Goal: Task Accomplishment & Management: Book appointment/travel/reservation

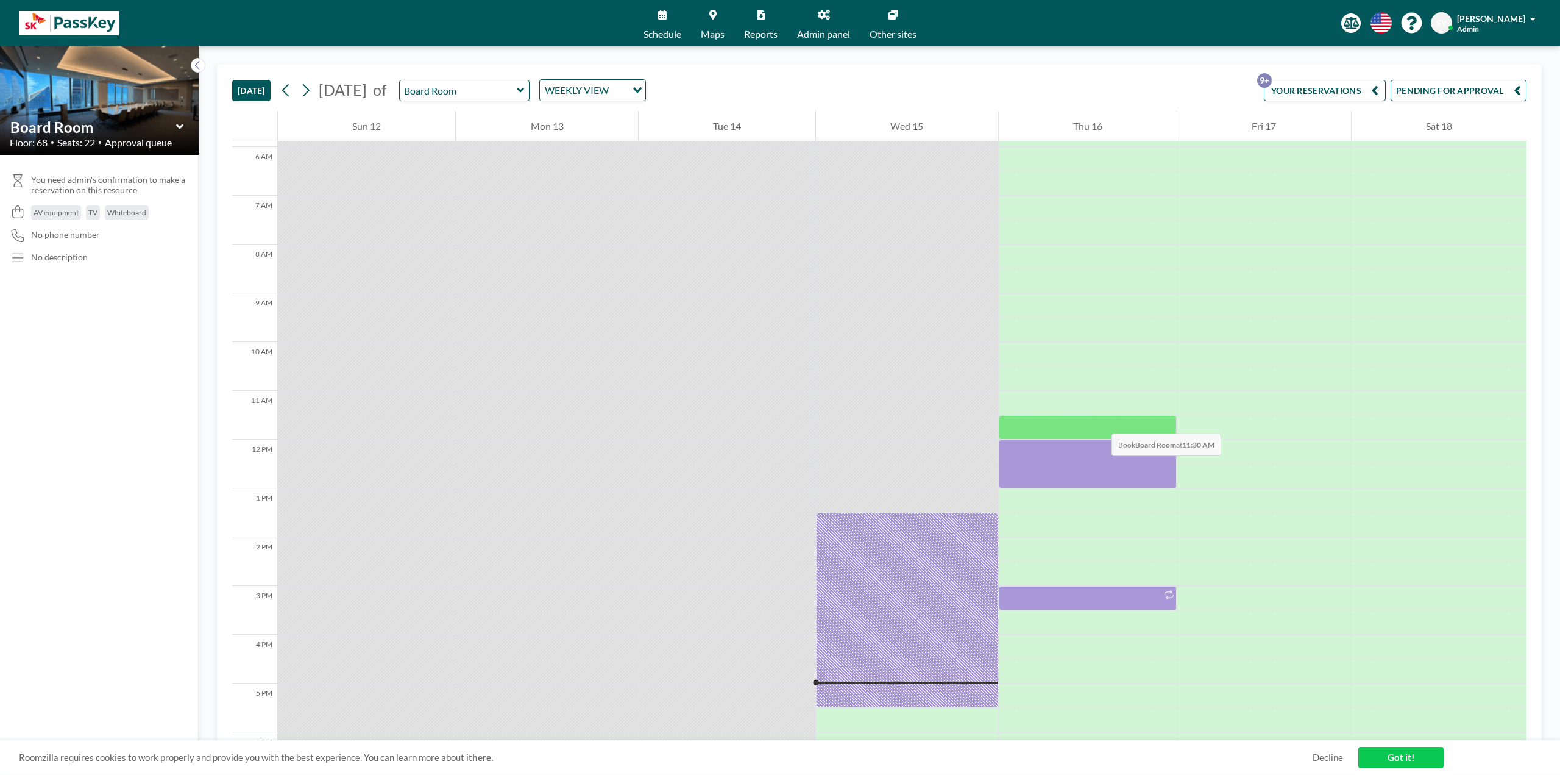
scroll to position [305, 0]
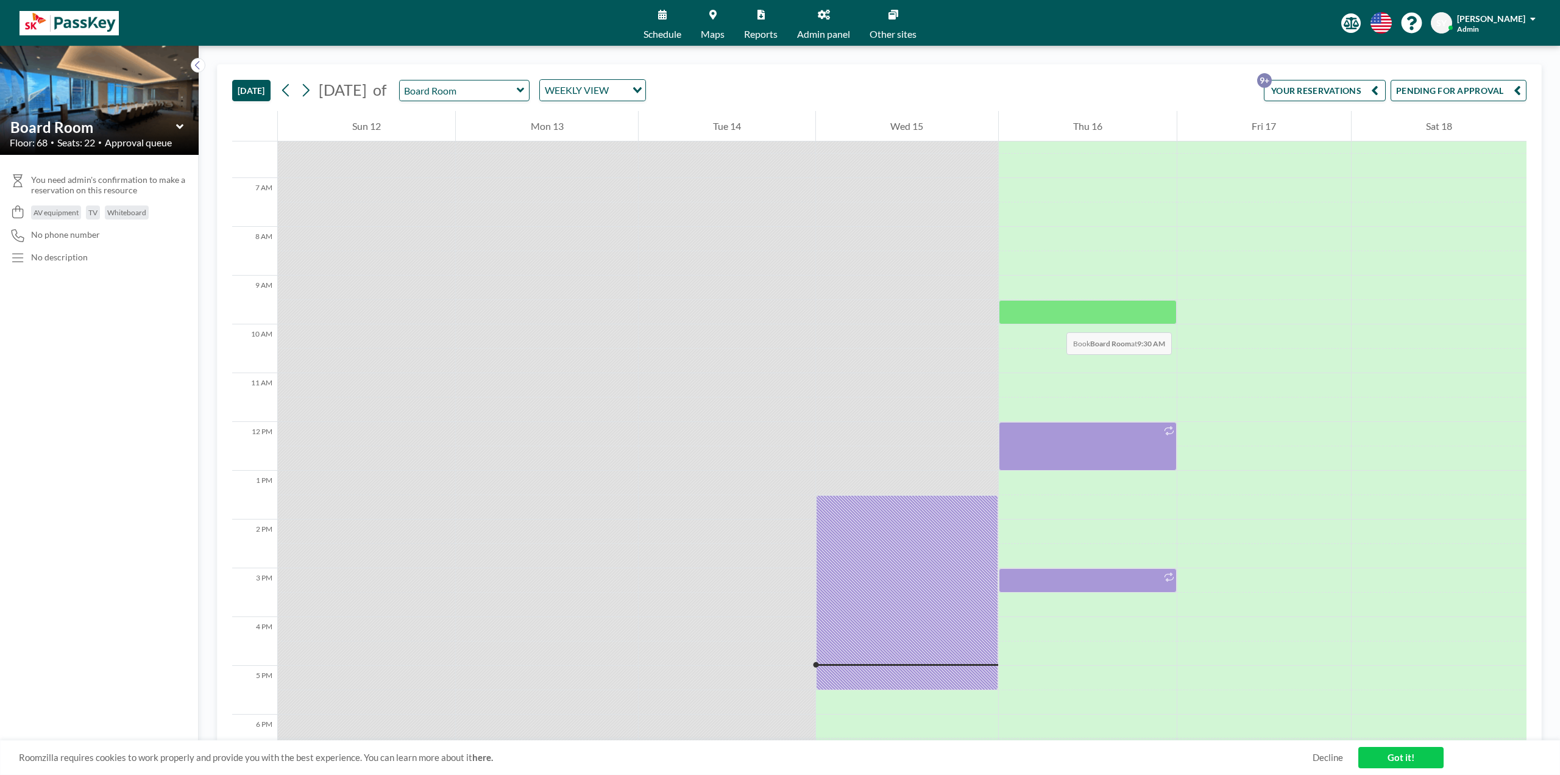
click at [1055, 319] on div at bounding box center [1088, 312] width 178 height 24
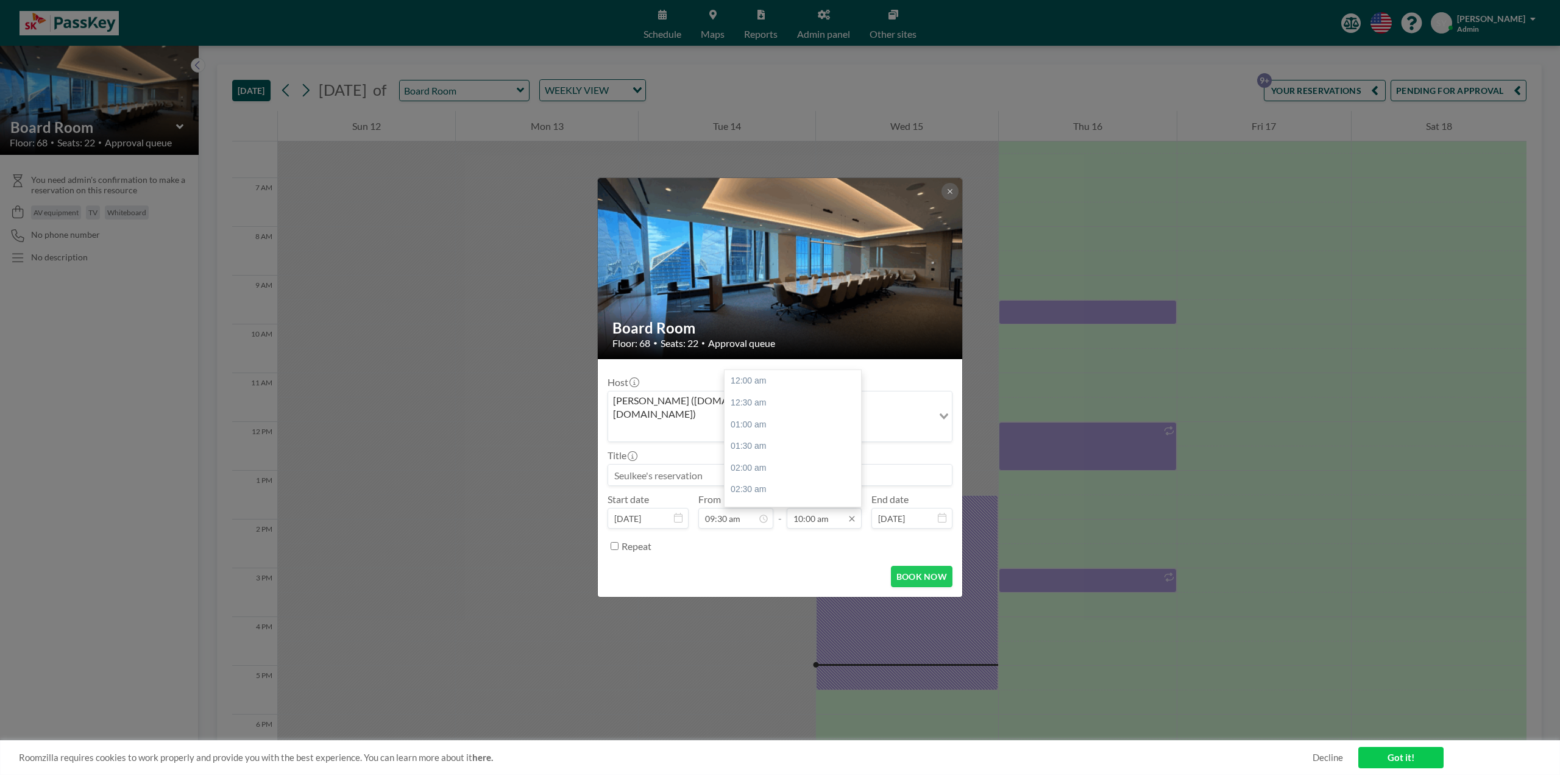
scroll to position [434, 0]
click at [804, 508] on input "10:00 am" at bounding box center [824, 518] width 75 height 21
click at [781, 435] on div "11:30 am" at bounding box center [796, 446] width 143 height 22
type input "11:30 am"
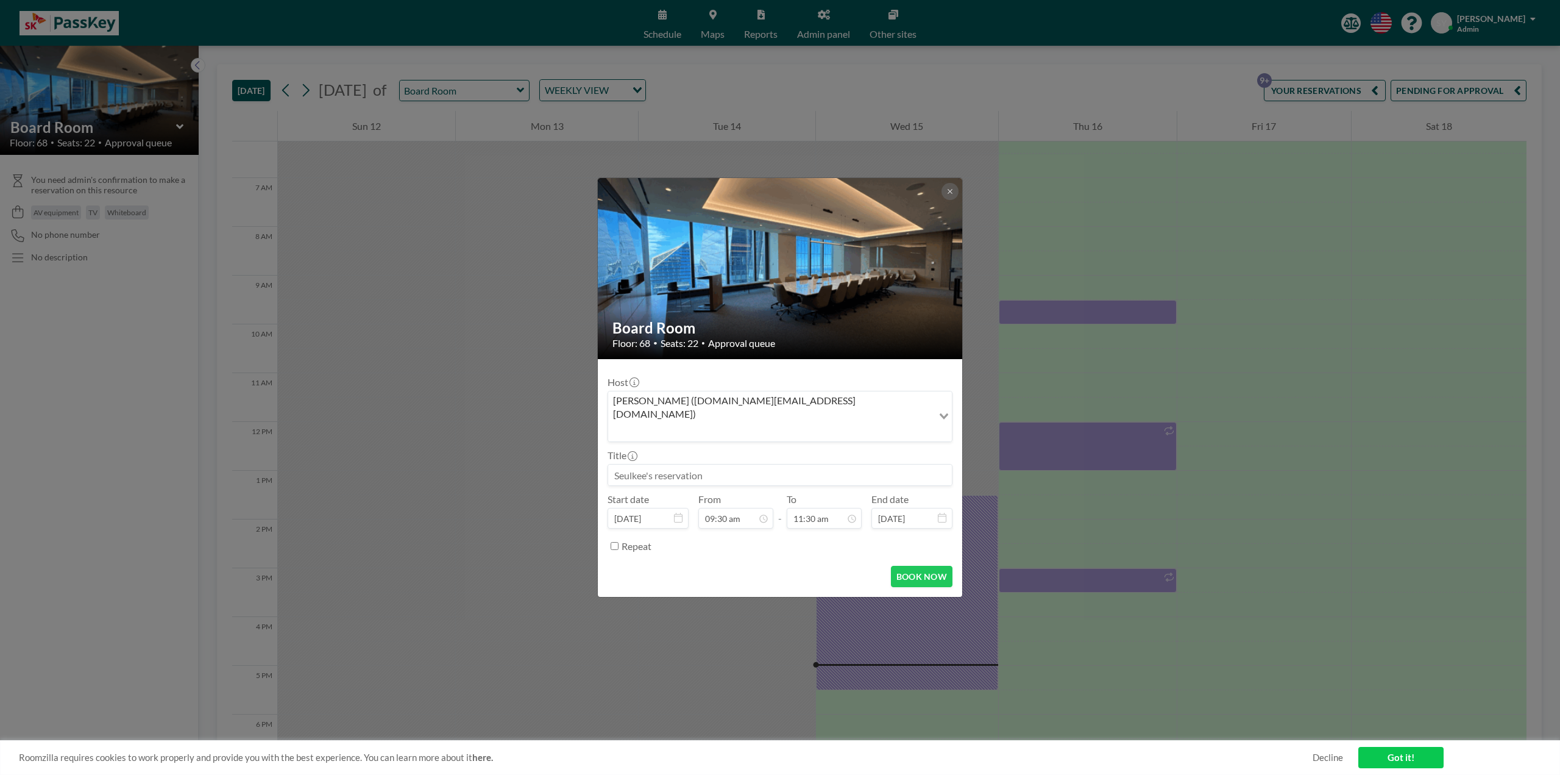
click at [632, 464] on input at bounding box center [780, 474] width 344 height 21
type input "ㅇ"
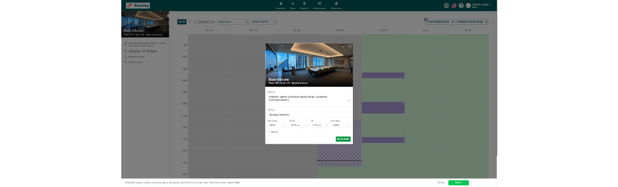
scroll to position [0, 0]
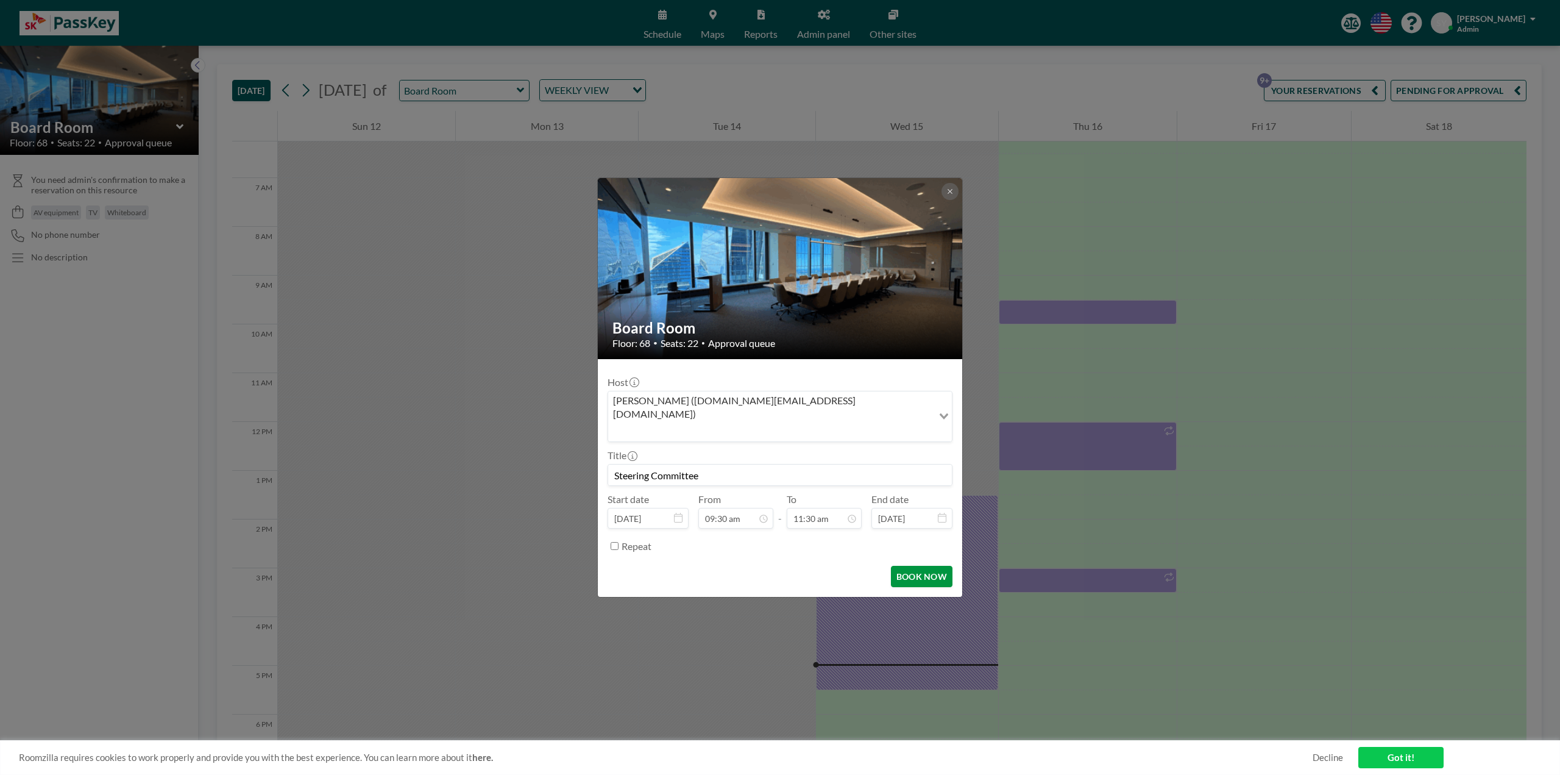
type input "Steering Committee"
click at [905, 566] on button "BOOK NOW" at bounding box center [922, 576] width 62 height 21
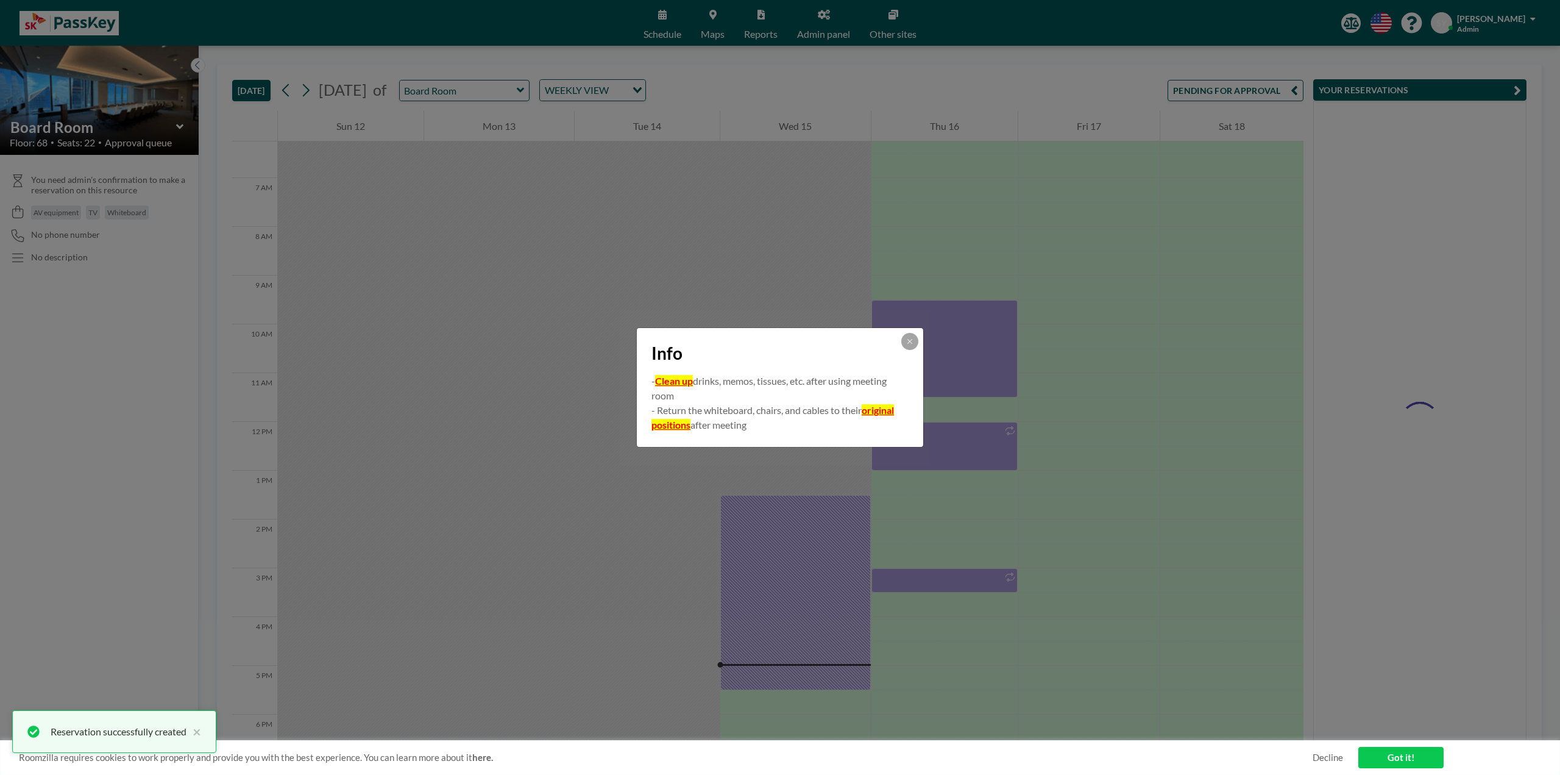
click at [905, 558] on div "Info - Clean up drinks, memos, tissues, etc. after using meeting room - Return …" at bounding box center [780, 387] width 1560 height 775
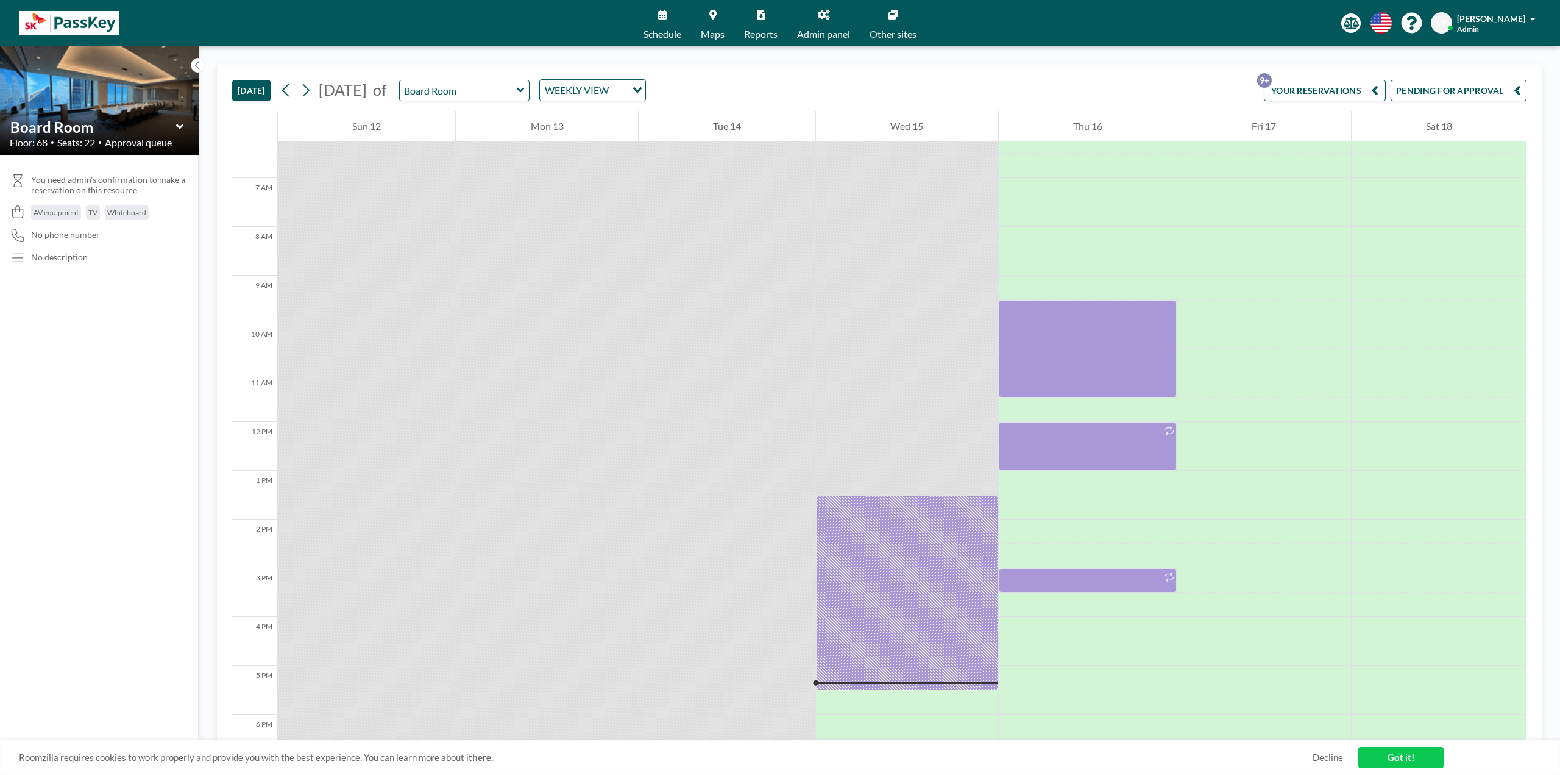
scroll to position [305, 0]
